Goal: Transaction & Acquisition: Purchase product/service

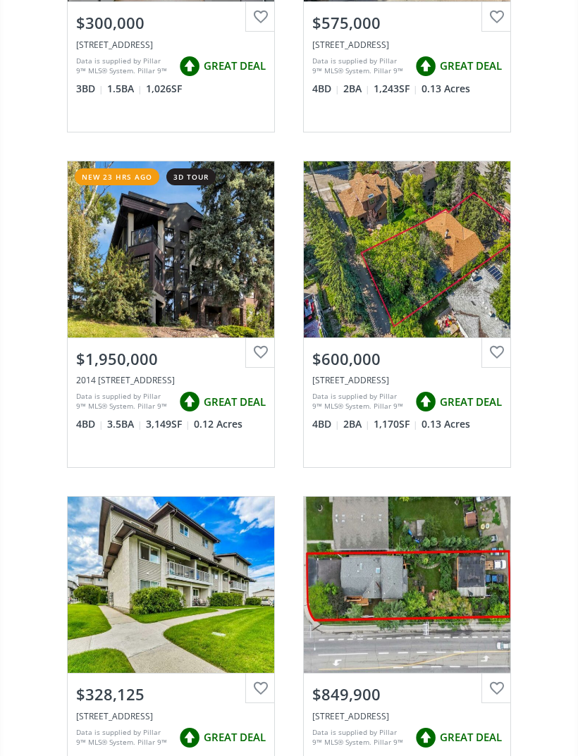
scroll to position [757, 0]
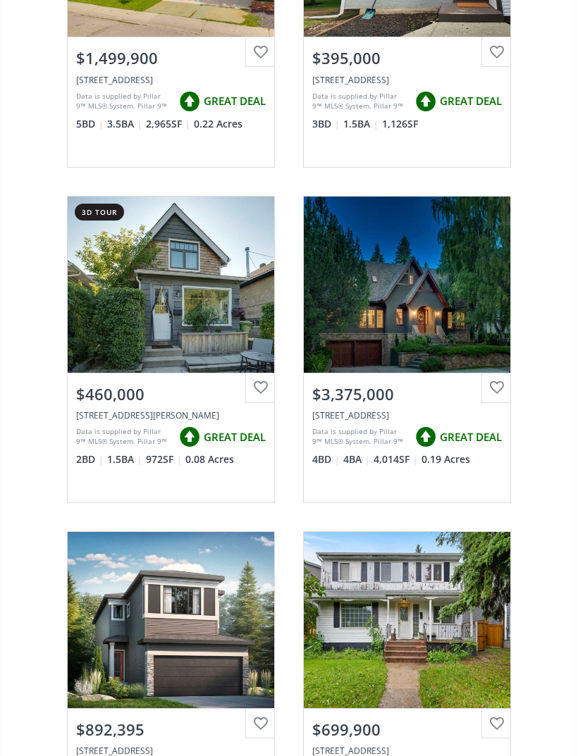
scroll to position [4434, 0]
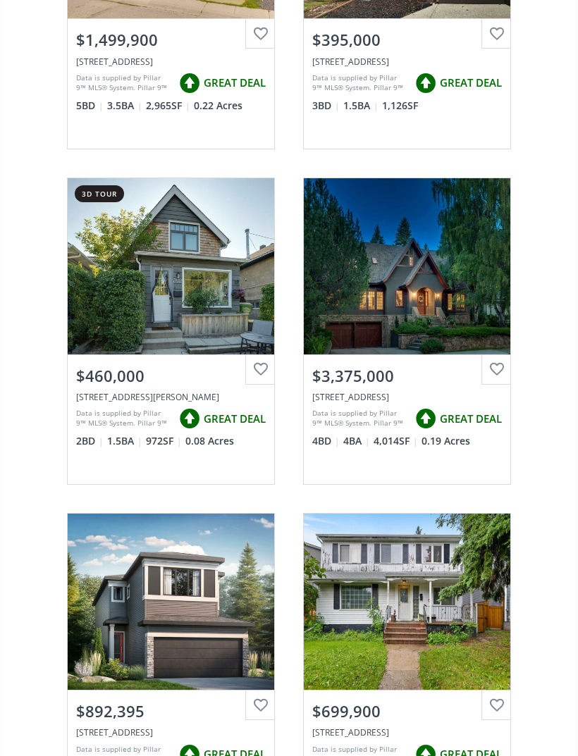
click at [451, 333] on div "View Photos & Details" at bounding box center [407, 267] width 207 height 176
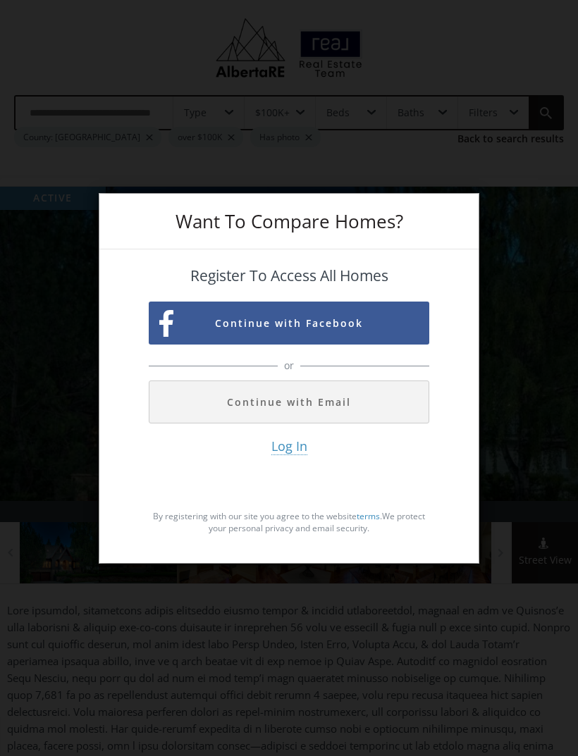
click at [540, 341] on div "Want To Compare Homes? Register To Access All Homes Continue with Facebook or C…" at bounding box center [289, 378] width 578 height 756
click at [389, 424] on button "Continue with Email" at bounding box center [289, 402] width 281 height 43
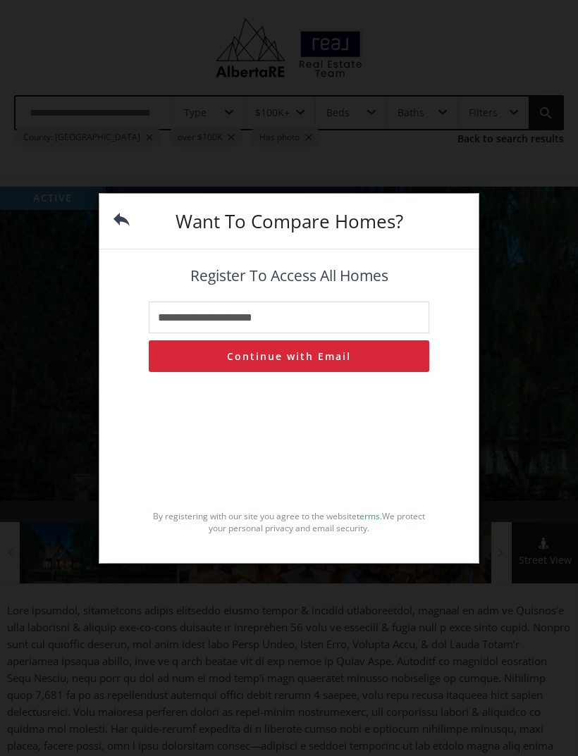
type input "**********"
click at [179, 372] on button "Continue with Email" at bounding box center [289, 357] width 281 height 32
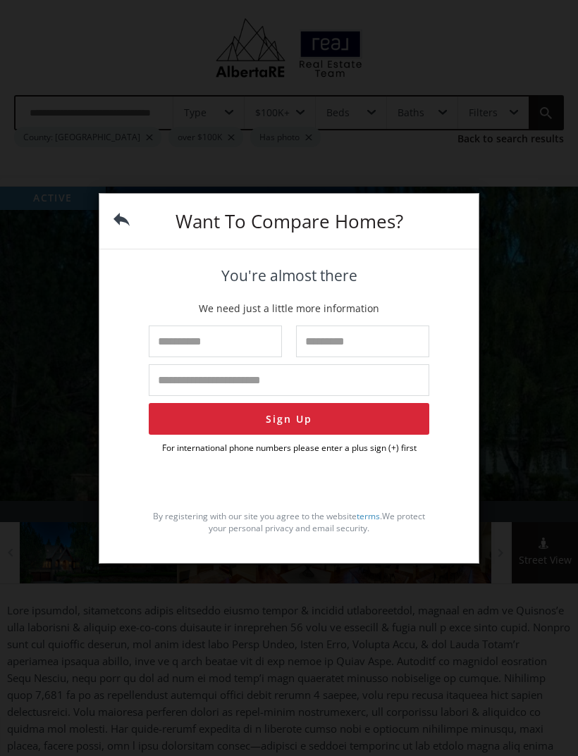
click at [172, 357] on input "text" at bounding box center [215, 342] width 133 height 32
type input "****"
click at [407, 357] on input "text" at bounding box center [362, 342] width 133 height 32
type input "******"
click at [180, 396] on input "tel" at bounding box center [289, 381] width 281 height 32
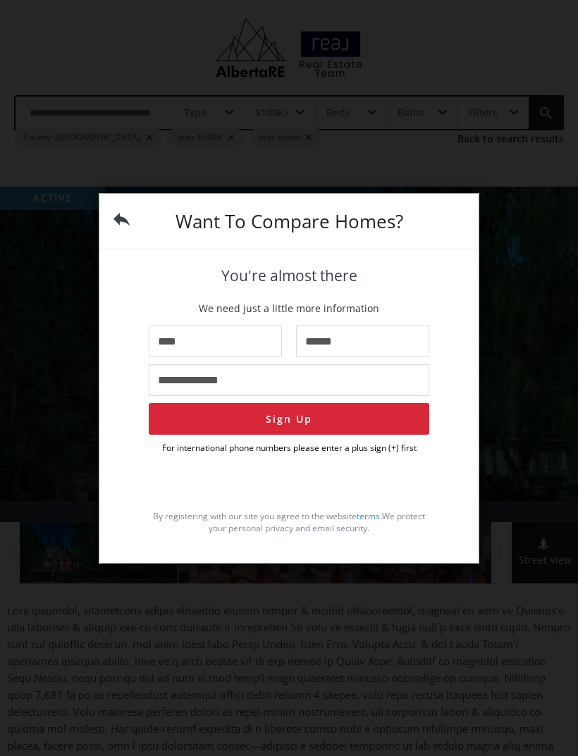
type input "**********"
click at [420, 435] on button "Sign Up" at bounding box center [289, 419] width 281 height 32
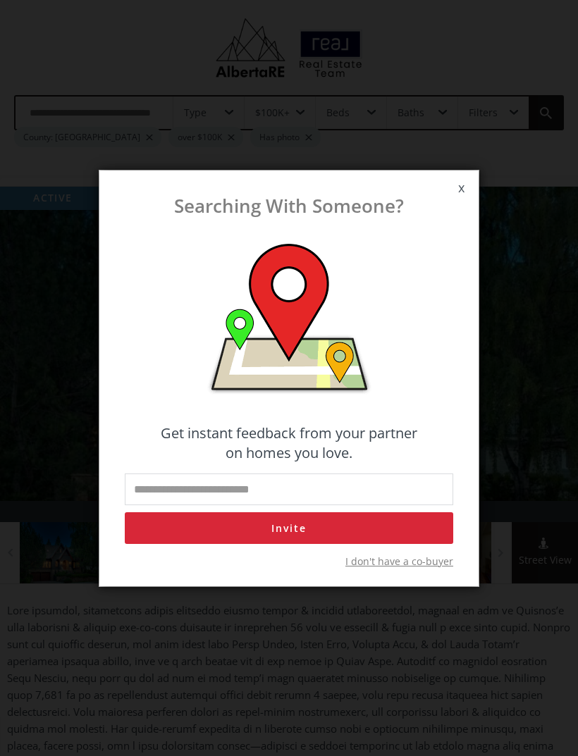
click at [467, 208] on span "x" at bounding box center [461, 188] width 35 height 39
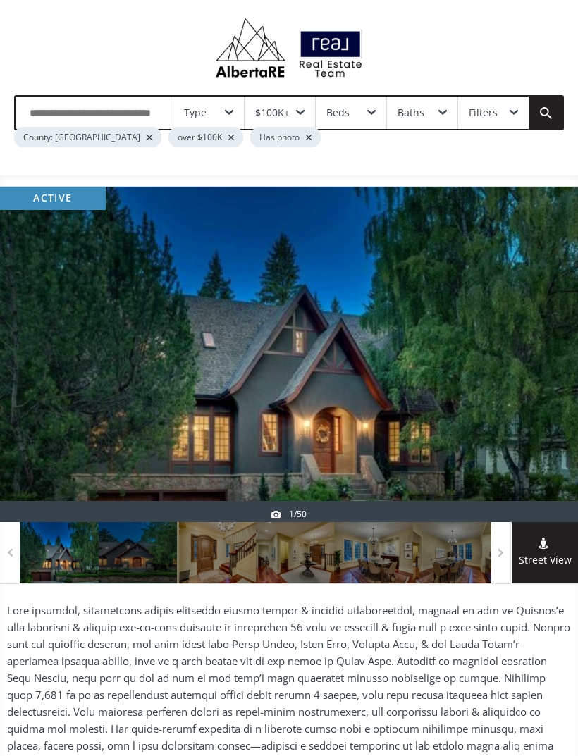
click at [465, 214] on div at bounding box center [289, 355] width 578 height 336
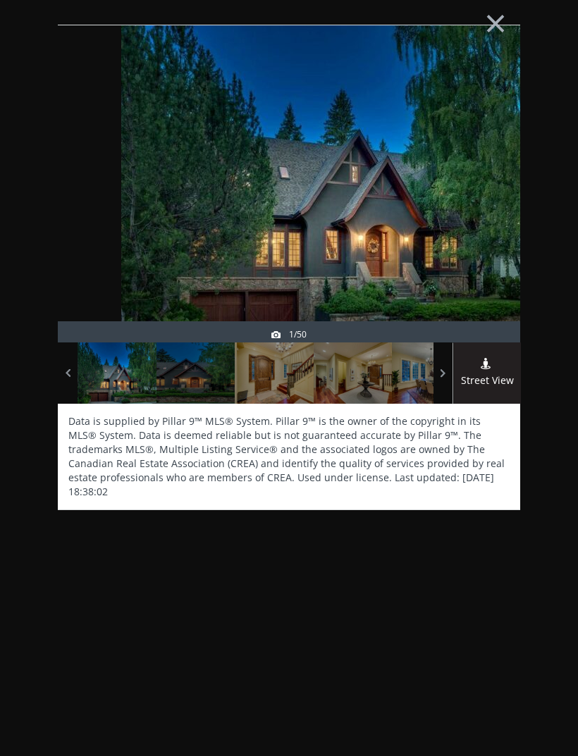
click at [484, 283] on div at bounding box center [487, 215] width 68 height 317
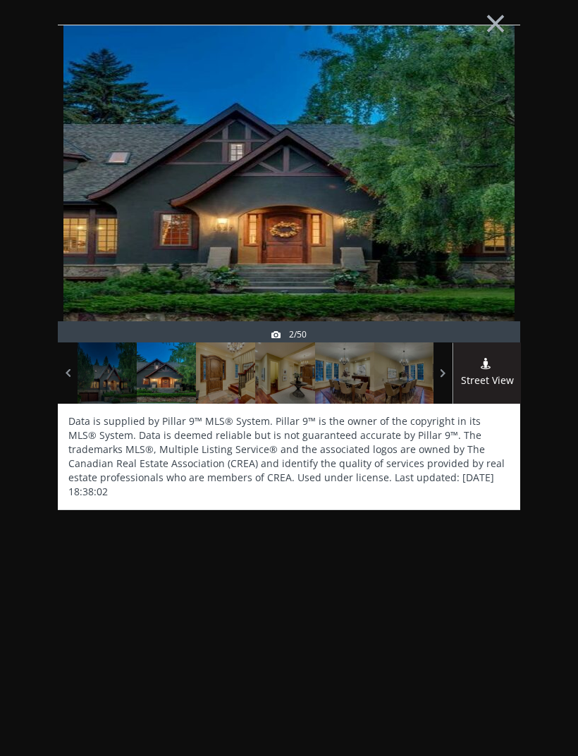
click at [396, 386] on div at bounding box center [403, 373] width 59 height 61
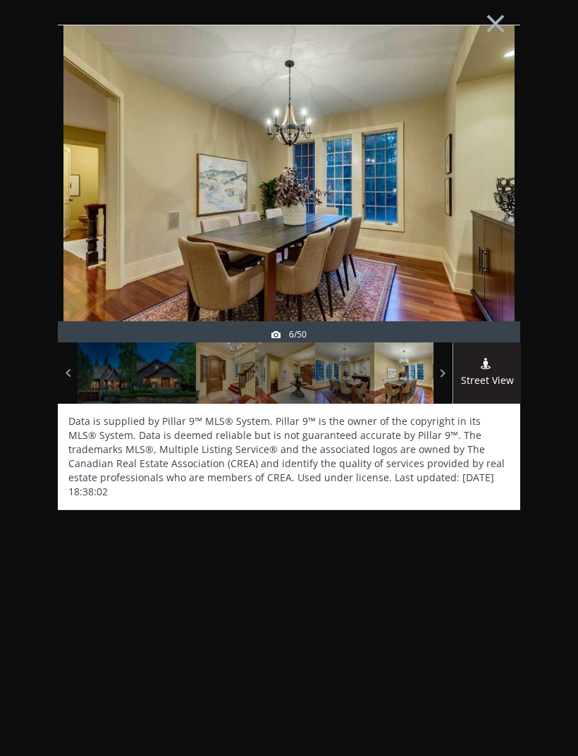
click at [351, 389] on div at bounding box center [344, 373] width 59 height 61
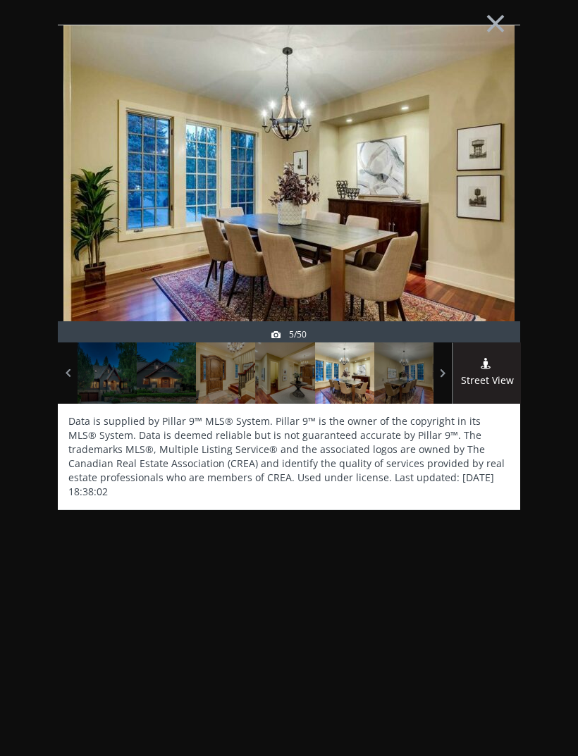
click at [166, 369] on div at bounding box center [166, 373] width 59 height 61
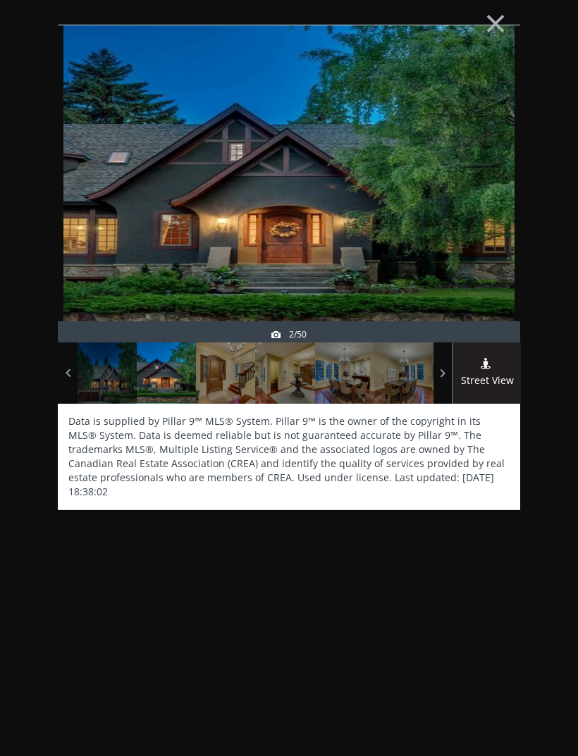
click at [231, 378] on div at bounding box center [225, 373] width 59 height 61
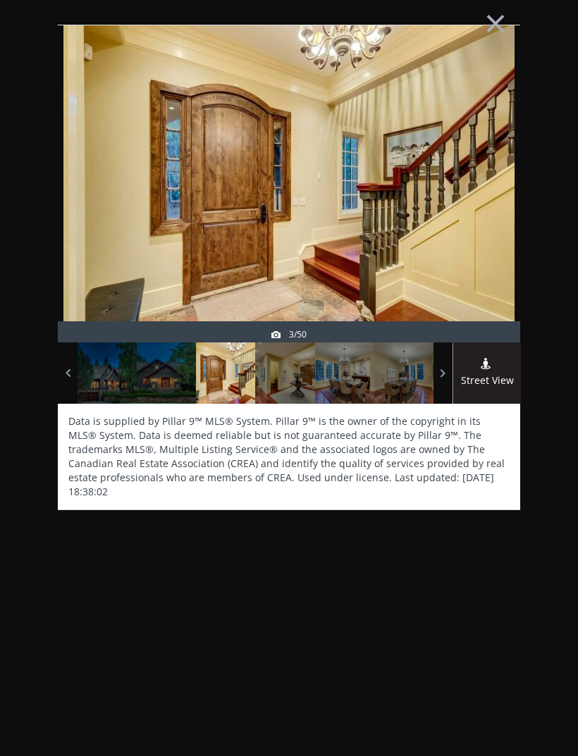
click at [308, 386] on div at bounding box center [284, 373] width 59 height 61
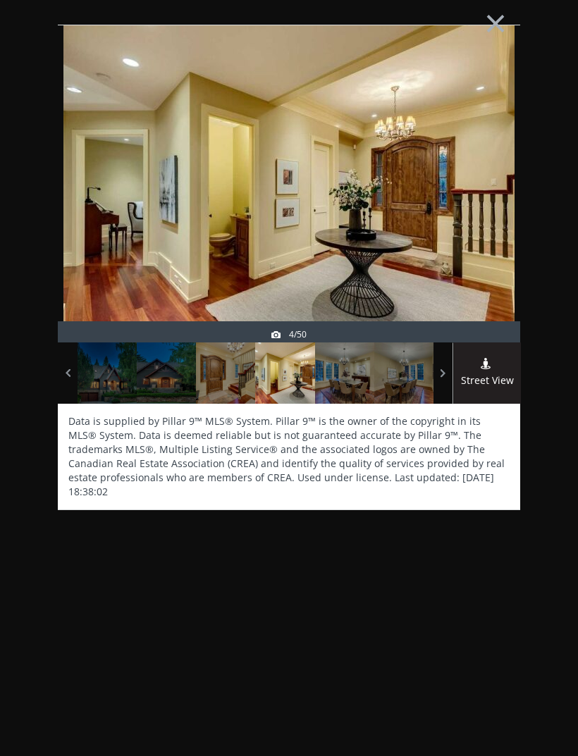
click at [337, 384] on div at bounding box center [344, 373] width 59 height 61
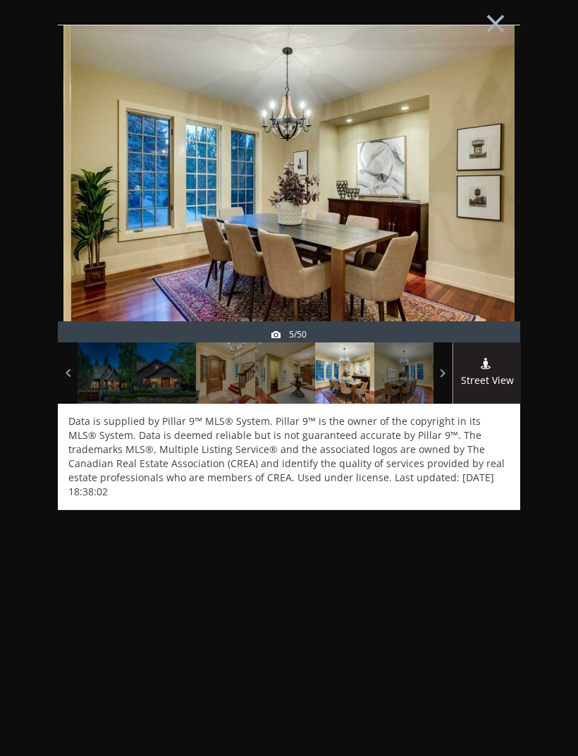
click at [376, 381] on div at bounding box center [403, 373] width 59 height 61
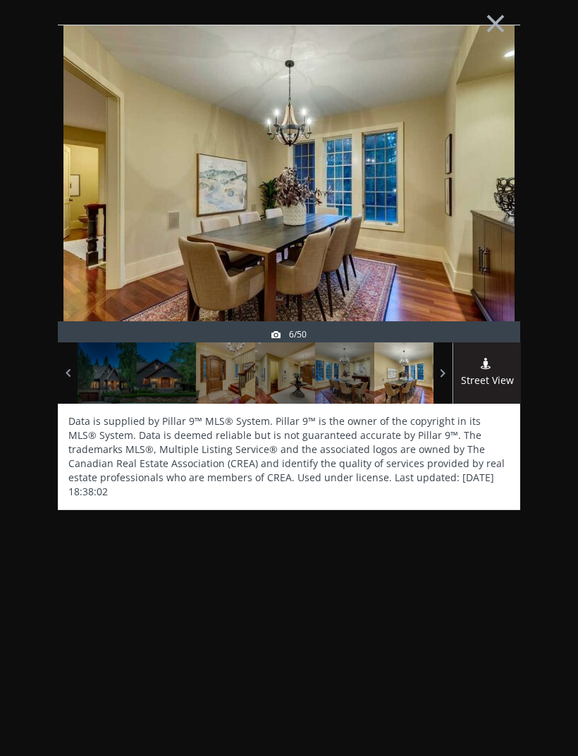
click at [460, 367] on span at bounding box center [487, 365] width 67 height 15
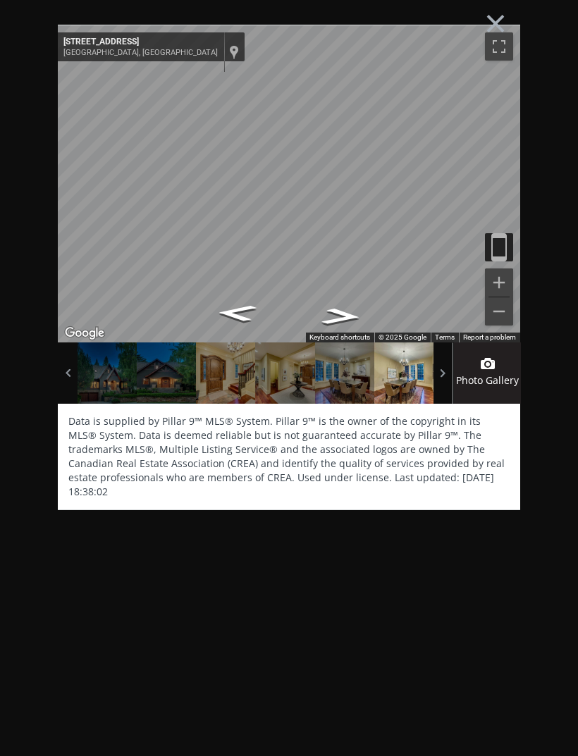
click at [0, 0] on span at bounding box center [0, 0] width 0 height 0
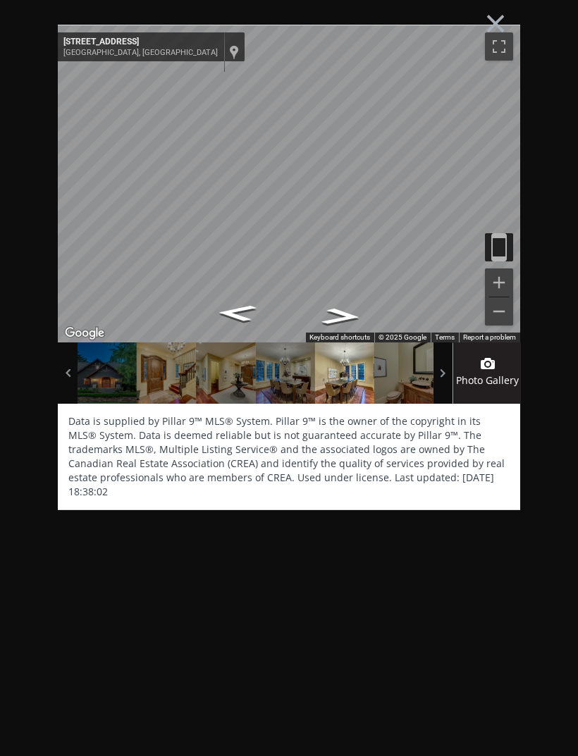
click at [410, 382] on div at bounding box center [403, 373] width 59 height 61
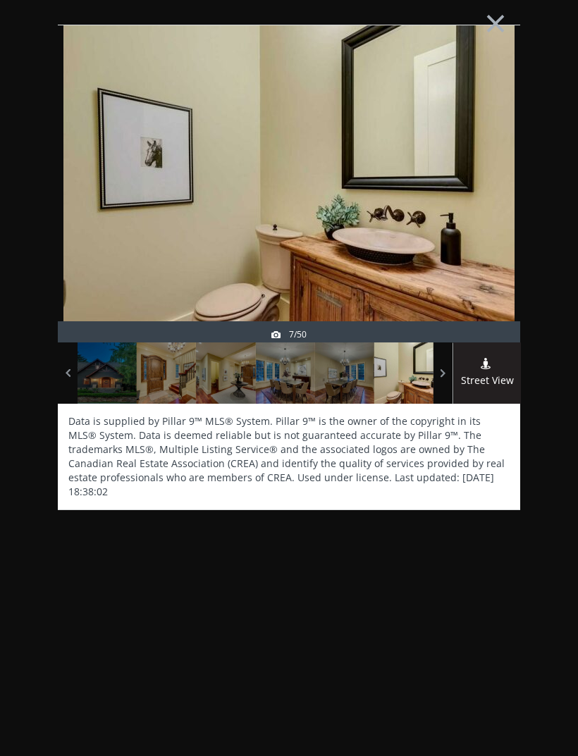
click at [0, 0] on span at bounding box center [0, 0] width 0 height 0
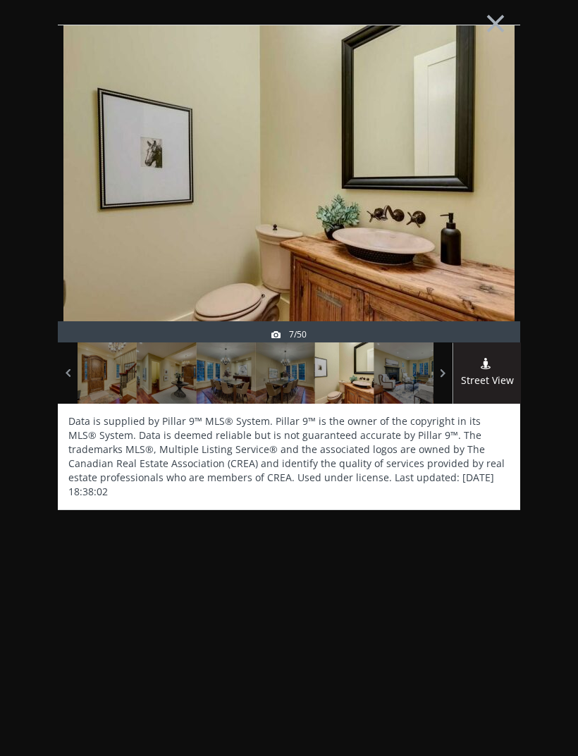
click at [0, 0] on span at bounding box center [0, 0] width 0 height 0
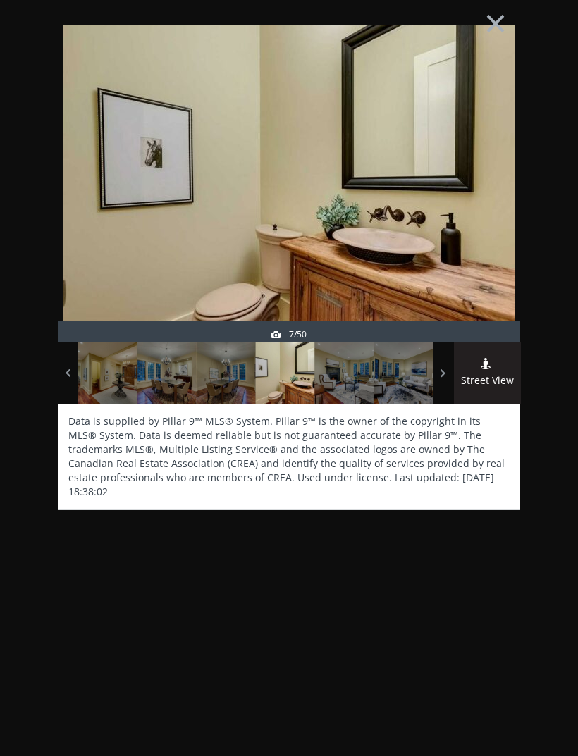
click at [365, 389] on div at bounding box center [344, 373] width 59 height 61
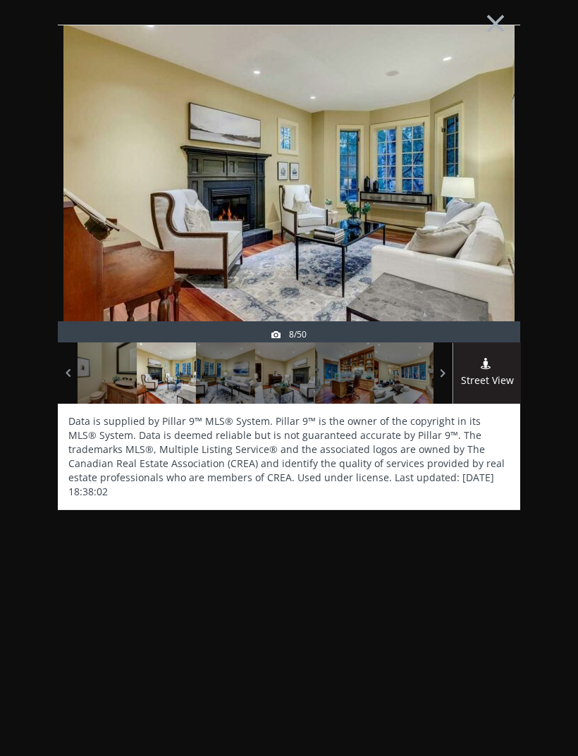
click at [359, 392] on div at bounding box center [344, 373] width 59 height 61
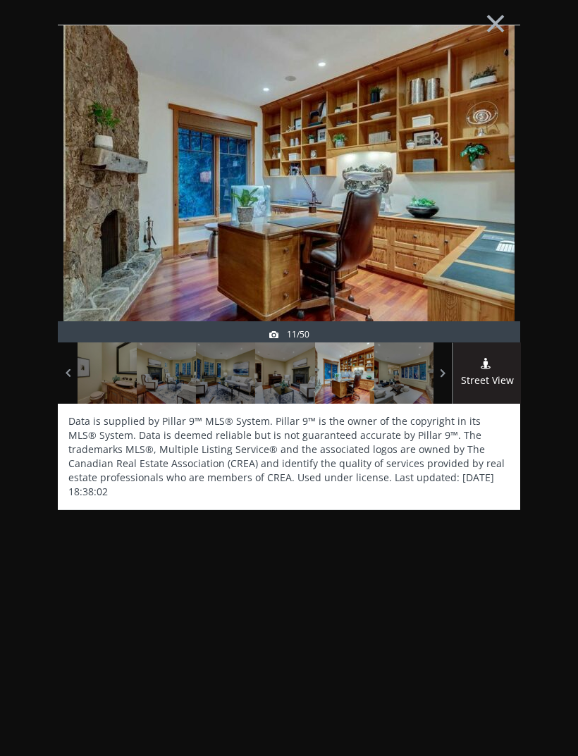
click at [383, 383] on div at bounding box center [403, 373] width 59 height 61
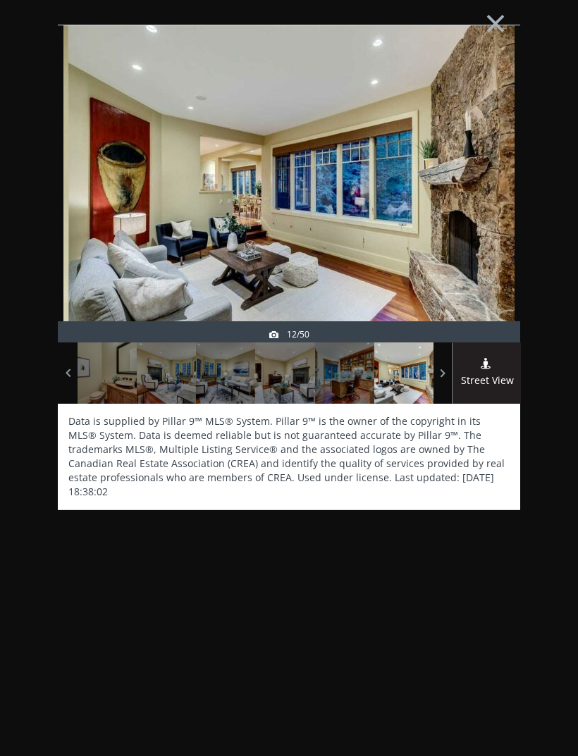
click at [405, 381] on div at bounding box center [403, 373] width 59 height 61
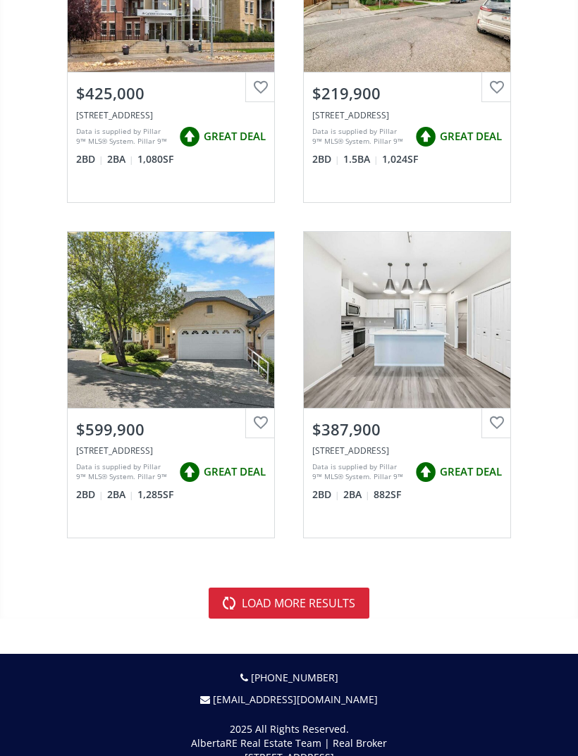
scroll to position [8159, 0]
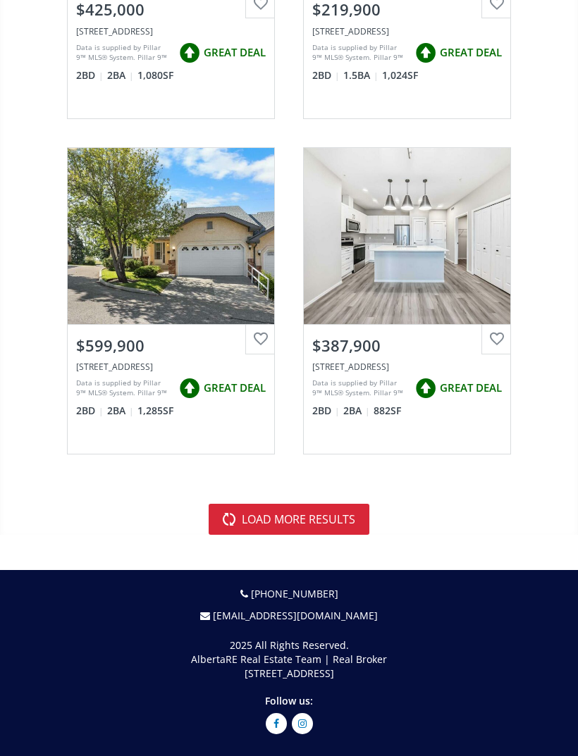
click at [364, 511] on button "load more results" at bounding box center [289, 519] width 161 height 31
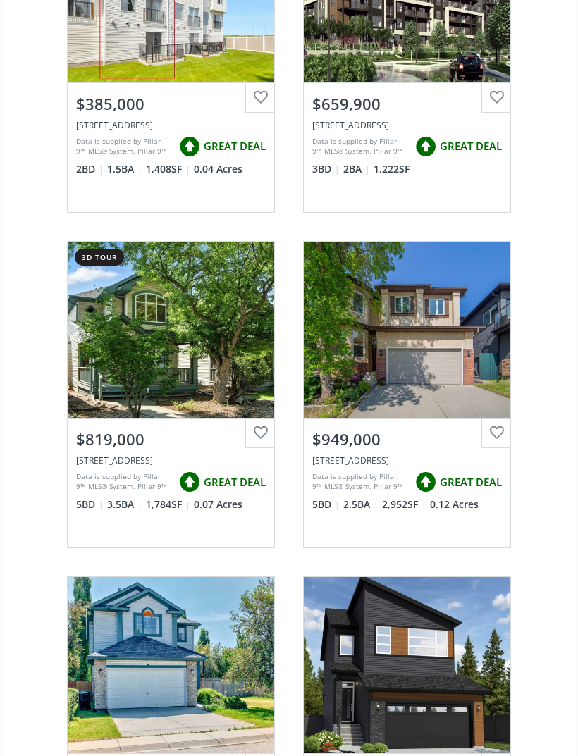
scroll to position [15789, 0]
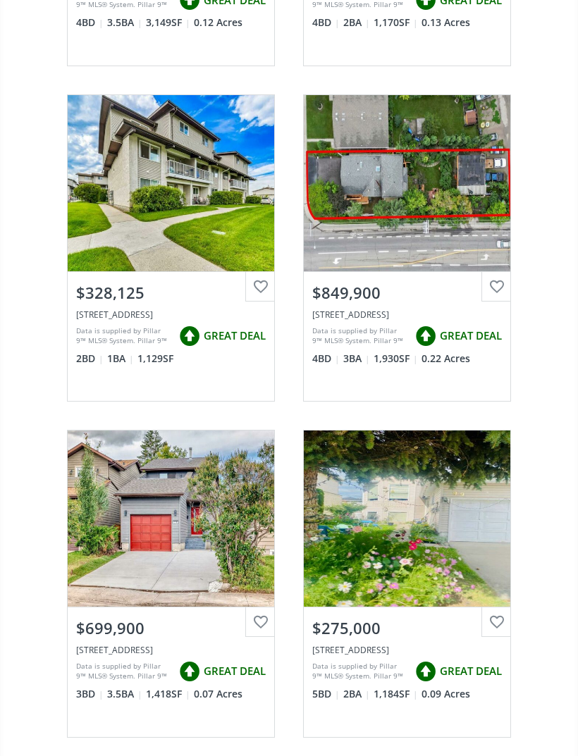
scroll to position [1158, 0]
